Goal: Information Seeking & Learning: Learn about a topic

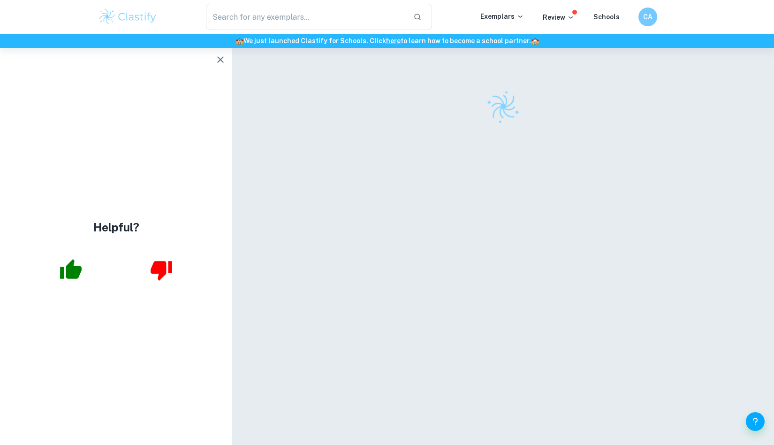
scroll to position [46, 0]
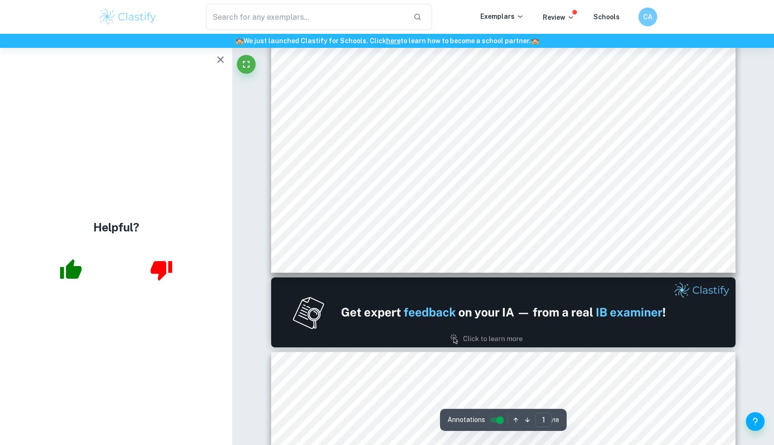
scroll to position [69, 0]
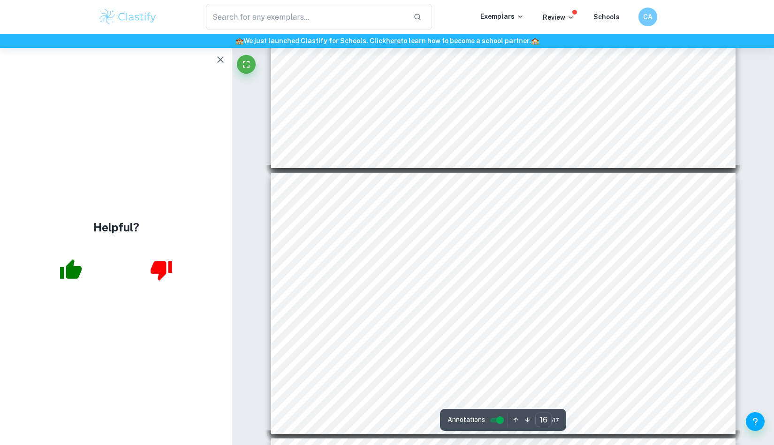
scroll to position [4206, 0]
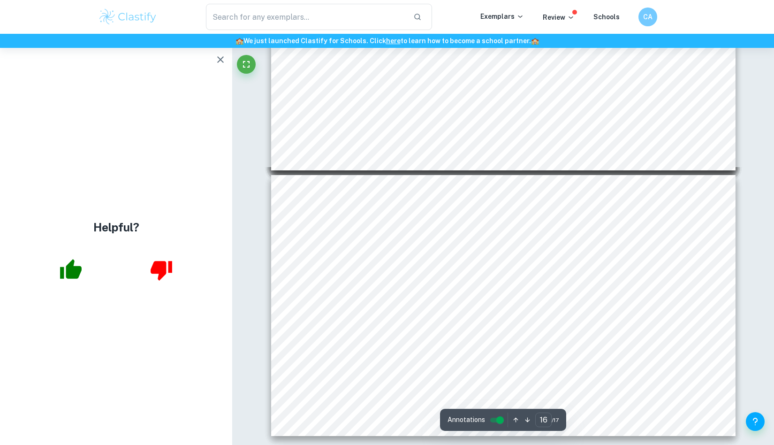
type input "17"
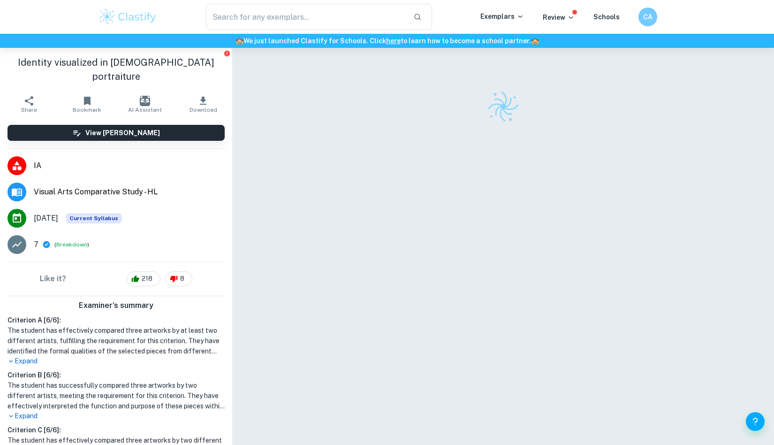
click at [175, 315] on h6 "Criterion A [ 6 / 6 ]:" at bounding box center [116, 320] width 217 height 10
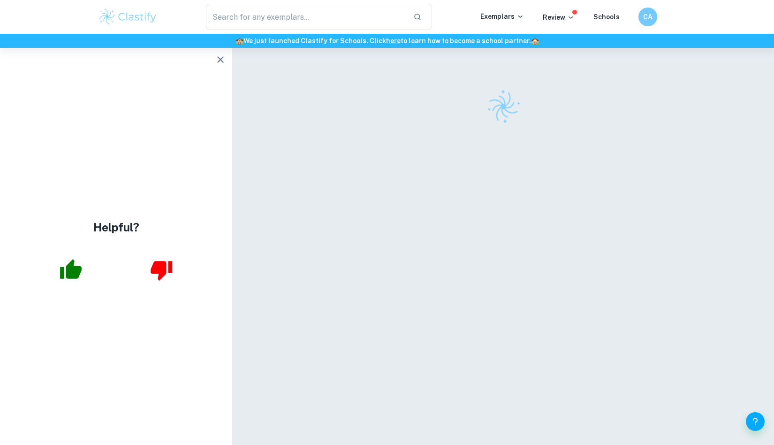
scroll to position [48, 0]
